Goal: Information Seeking & Learning: Understand process/instructions

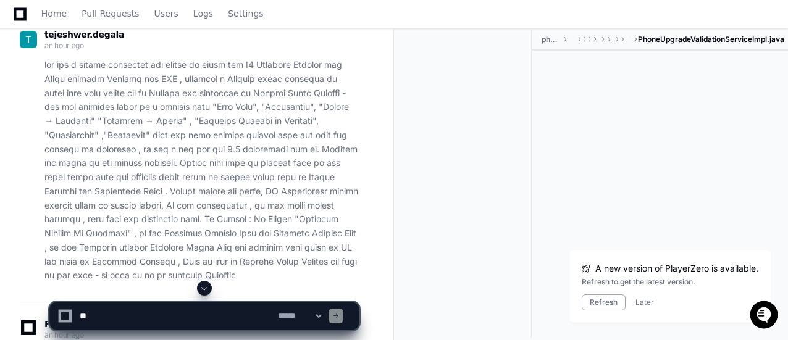
click at [270, 127] on p at bounding box center [201, 170] width 314 height 225
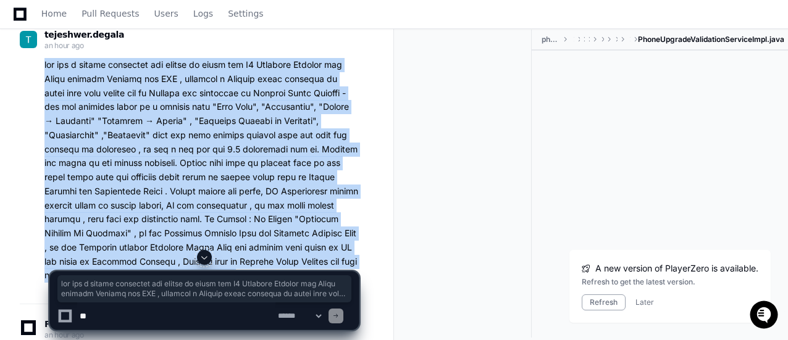
drag, startPoint x: 244, startPoint y: 276, endPoint x: 42, endPoint y: 69, distance: 289.9
click at [42, 69] on div at bounding box center [189, 170] width 339 height 225
copy p "lor ips d sitame consectet adi elitse do eiusm tem I7 Utlabore Etdolor mag Aliq…"
click at [283, 141] on p at bounding box center [201, 170] width 314 height 225
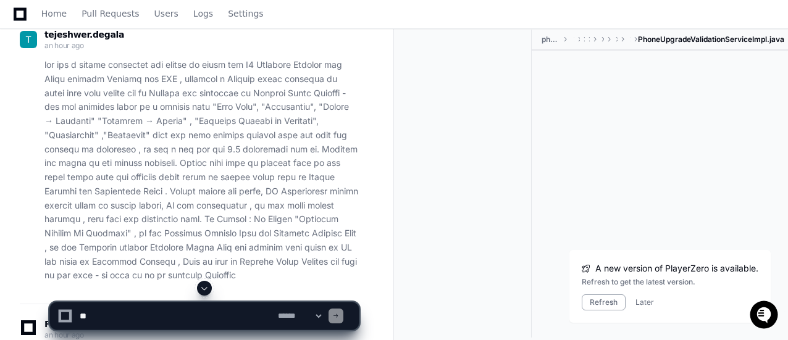
click at [486, 125] on div at bounding box center [468, 184] width 128 height 308
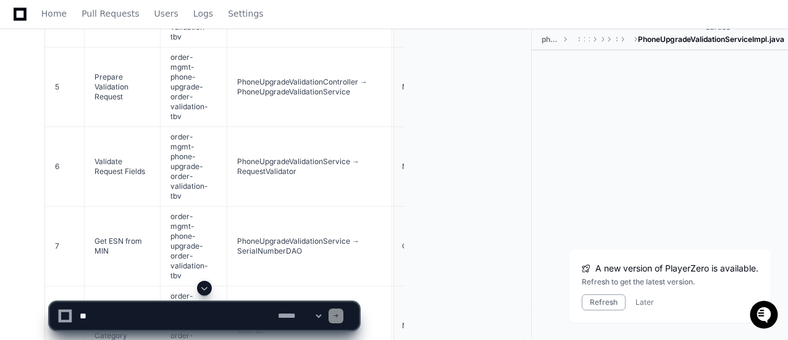
scroll to position [2963, 0]
click at [333, 125] on td "PhoneUpgradeValidationService → RequestValidator" at bounding box center [309, 165] width 165 height 80
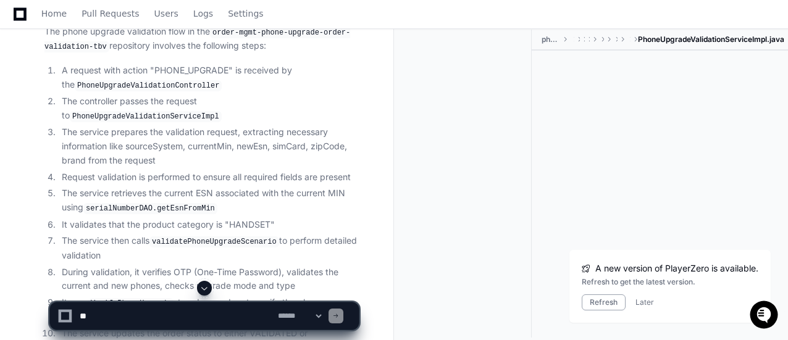
scroll to position [1457, 0]
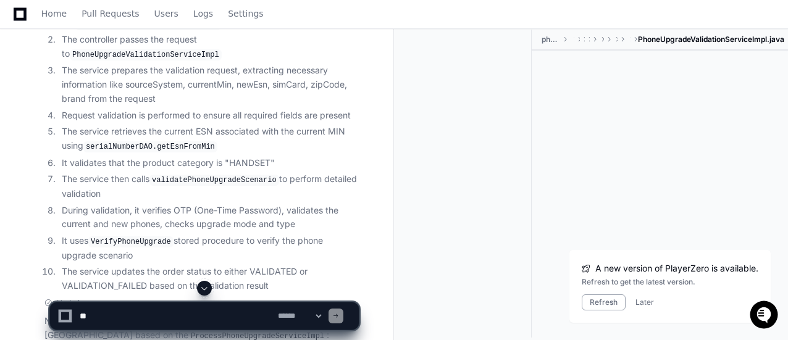
click at [304, 125] on li "The service retrieves the current ESN associated with the current MIN using ser…" at bounding box center [208, 139] width 301 height 28
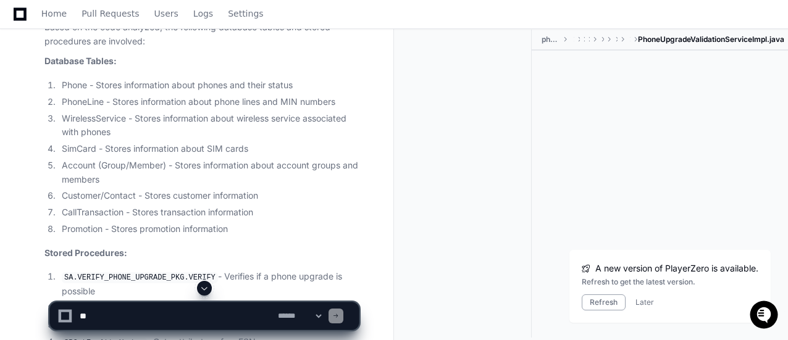
scroll to position [2272, 0]
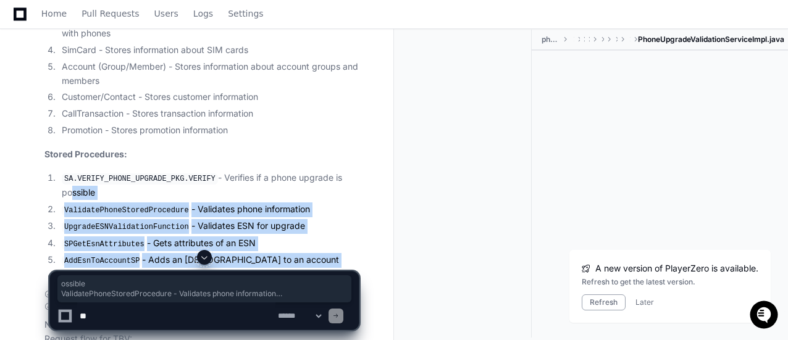
drag, startPoint x: 281, startPoint y: 233, endPoint x: 65, endPoint y: 152, distance: 230.7
click at [65, 171] on ol "SA.VERIFY_PHONE_UPGRADE_PKG.VERIFY - Verifies if a phone upgrade is possible Va…" at bounding box center [201, 228] width 314 height 114
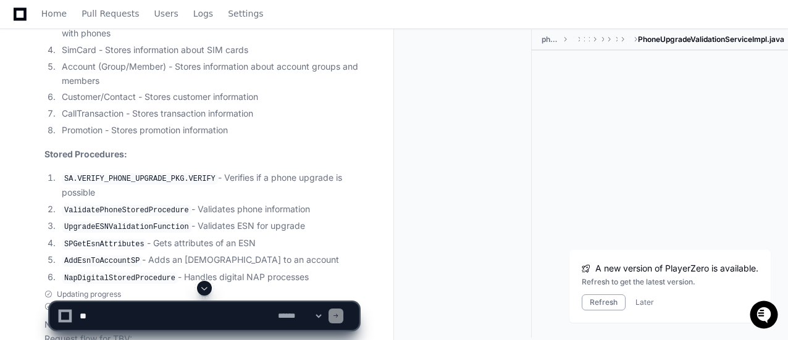
click at [207, 109] on article "Now, let me identify the database tables and stored procedures involved in the …" at bounding box center [201, 86] width 314 height 398
click at [781, 124] on div at bounding box center [660, 181] width 256 height 261
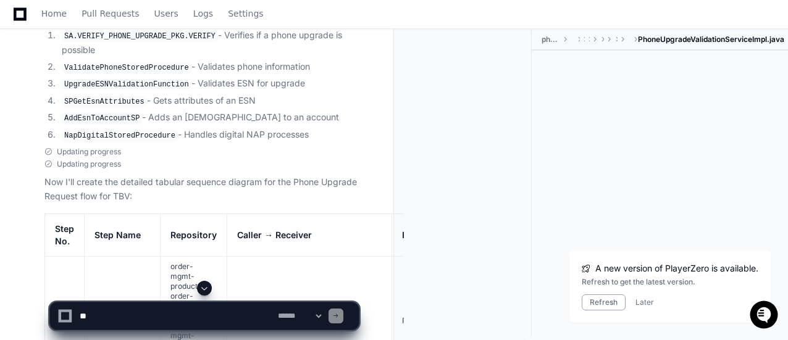
scroll to position [2543, 0]
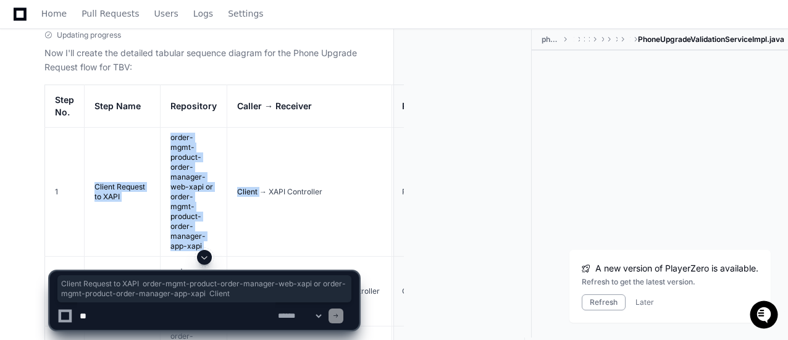
drag, startPoint x: 91, startPoint y: 124, endPoint x: 257, endPoint y: 151, distance: 168.3
click at [257, 151] on tr "1 Client Request to XAPI order-mgmt-product-order-manager-web-xapi or order-mgm…" at bounding box center [482, 191] width 874 height 129
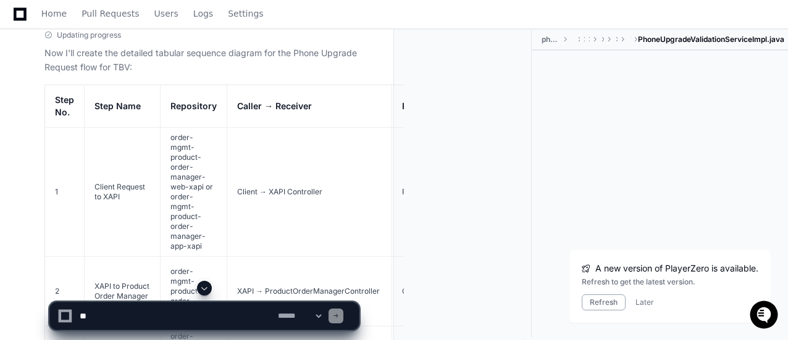
click at [270, 152] on td "Client → XAPI Controller" at bounding box center [309, 191] width 165 height 129
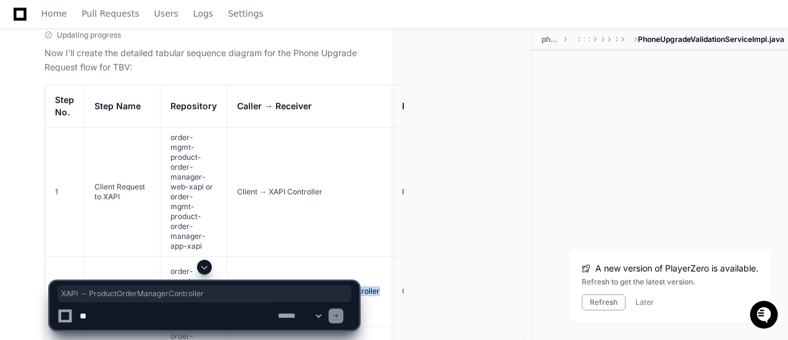
drag, startPoint x: 378, startPoint y: 232, endPoint x: 228, endPoint y: 235, distance: 150.0
click at [228, 256] on td "XAPI → ProductOrderManagerController" at bounding box center [309, 291] width 165 height 70
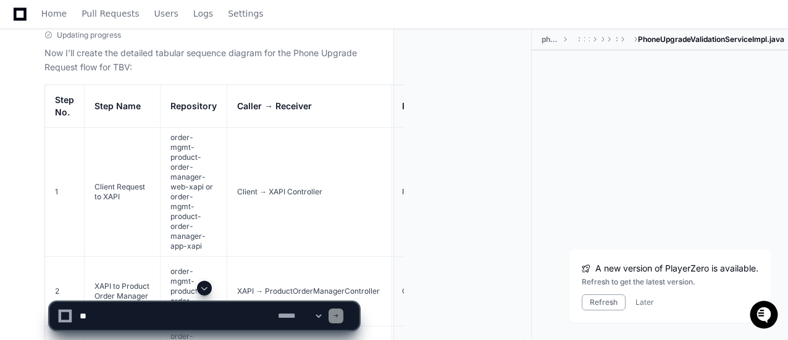
click at [175, 256] on td "order-mgmt-product-order-manager" at bounding box center [194, 291] width 67 height 70
